Goal: Check status: Check status

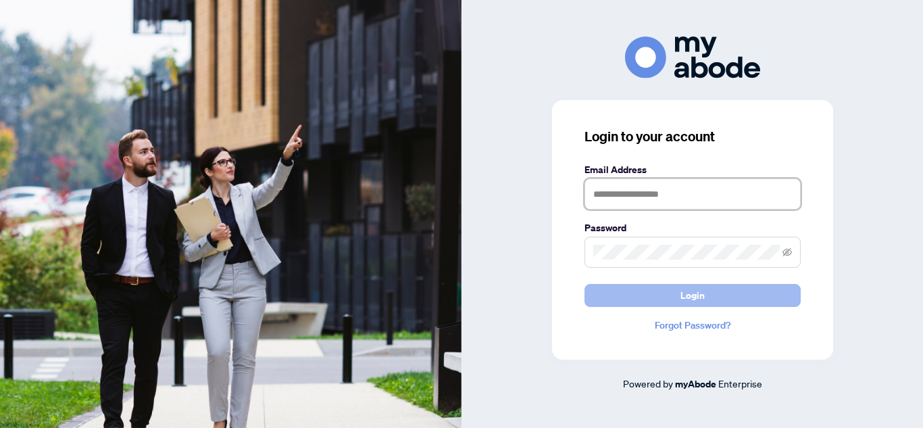
type input "**********"
click at [627, 289] on button "Login" at bounding box center [693, 295] width 216 height 23
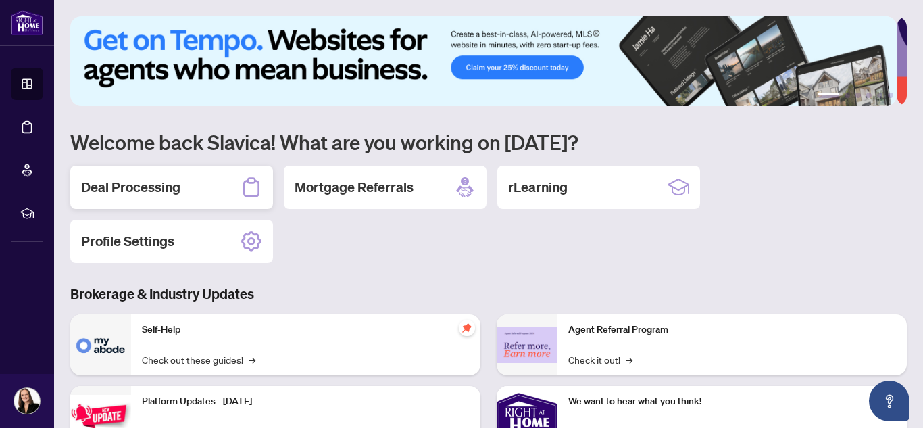
click at [138, 181] on h2 "Deal Processing" at bounding box center [130, 187] width 99 height 19
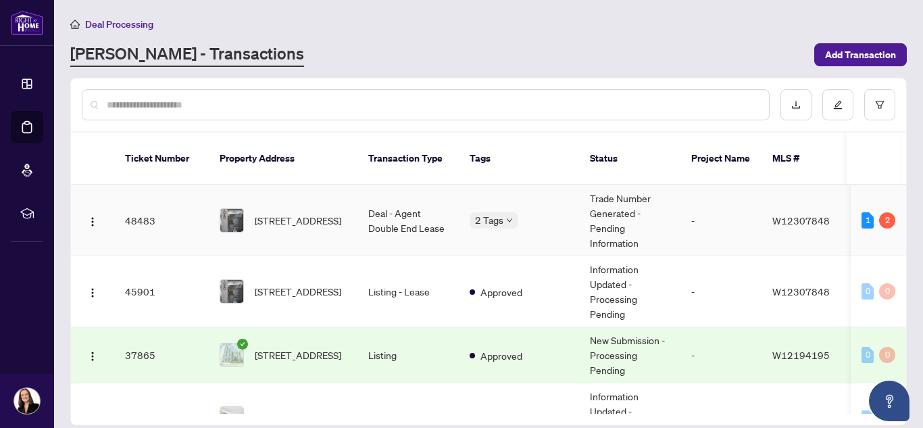
click at [618, 201] on td "Trade Number Generated - Pending Information" at bounding box center [629, 220] width 101 height 71
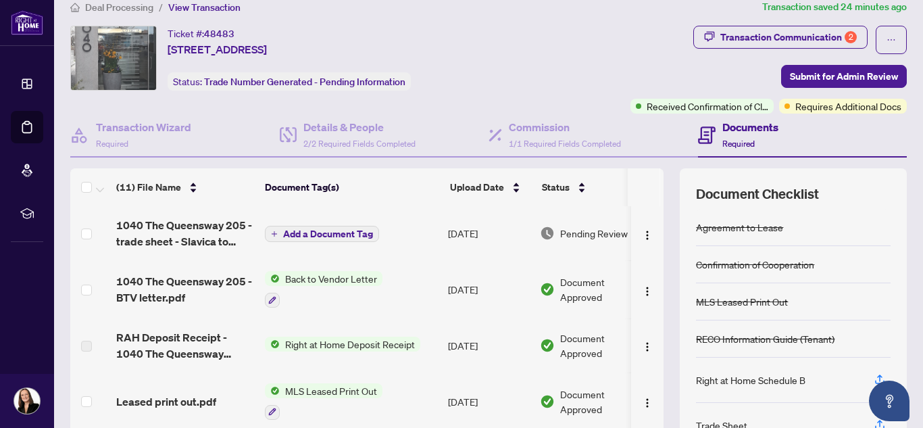
click at [580, 235] on span "Pending Review" at bounding box center [594, 233] width 68 height 15
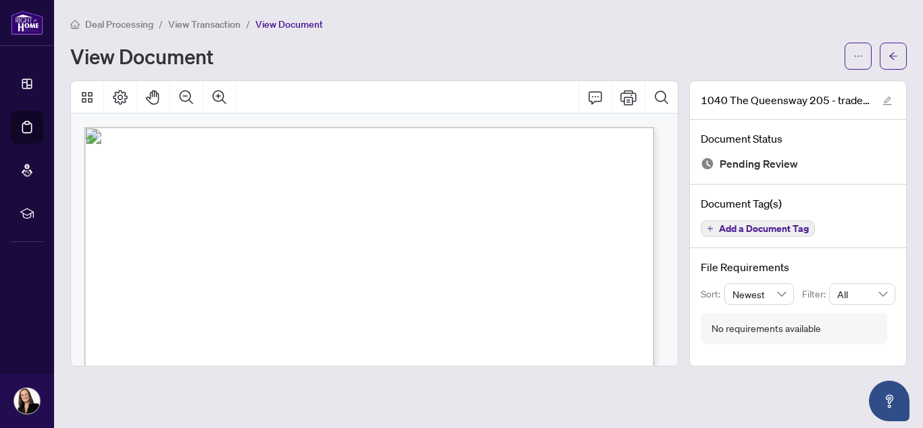
scroll to position [460, 0]
